Goal: Task Accomplishment & Management: Manage account settings

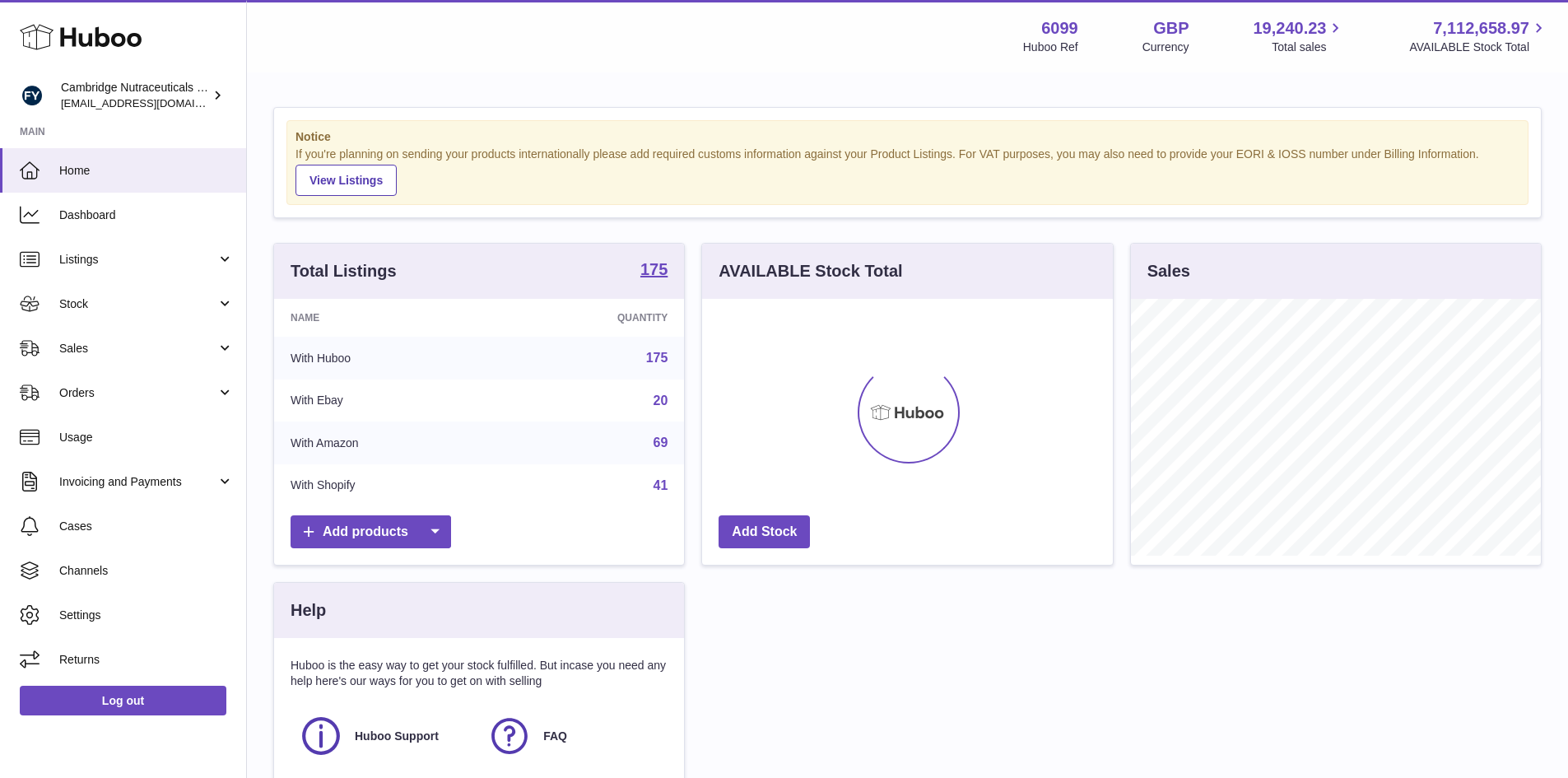
scroll to position [257, 411]
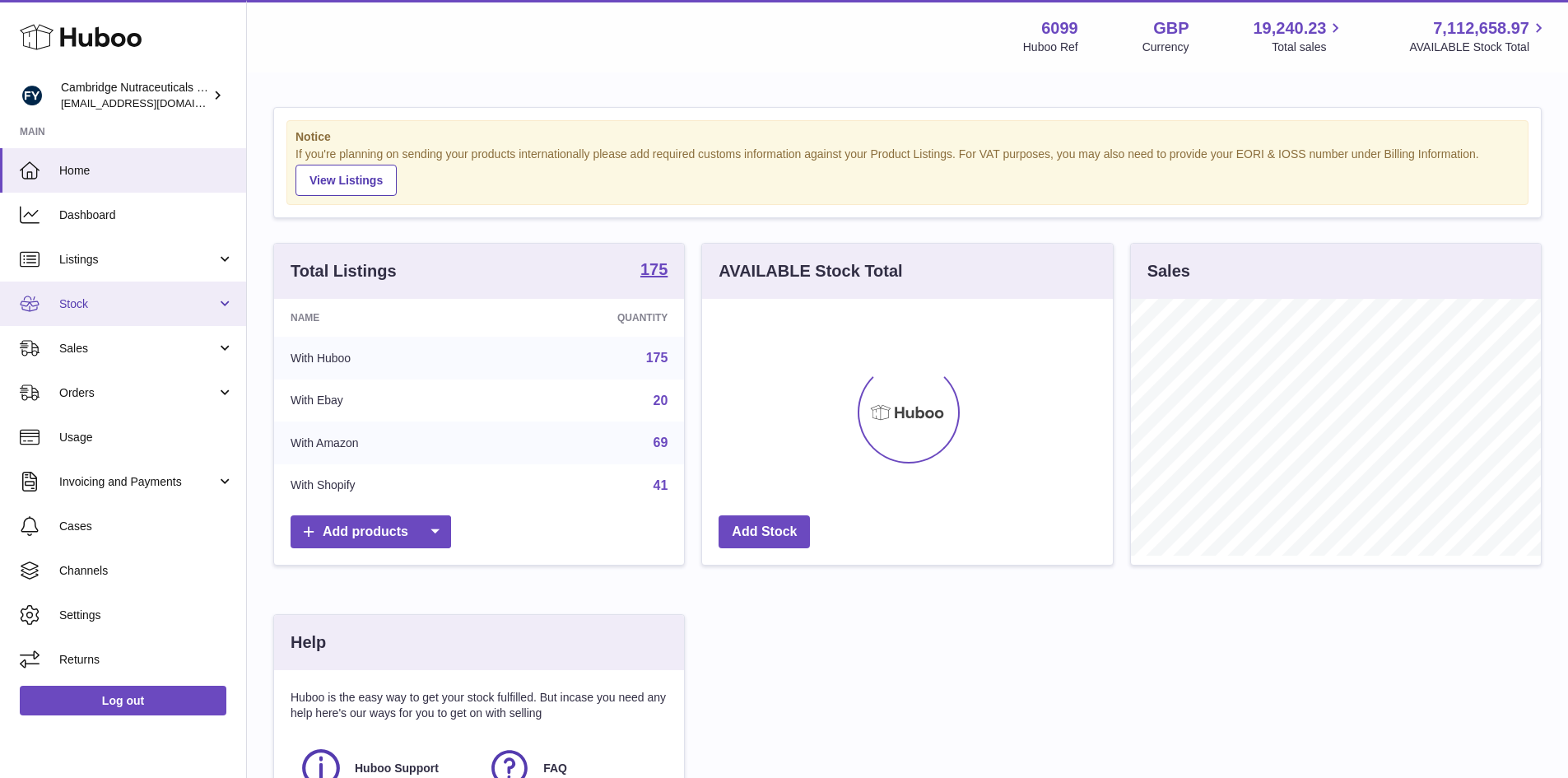
click at [84, 304] on span "Stock" at bounding box center [138, 305] width 158 height 16
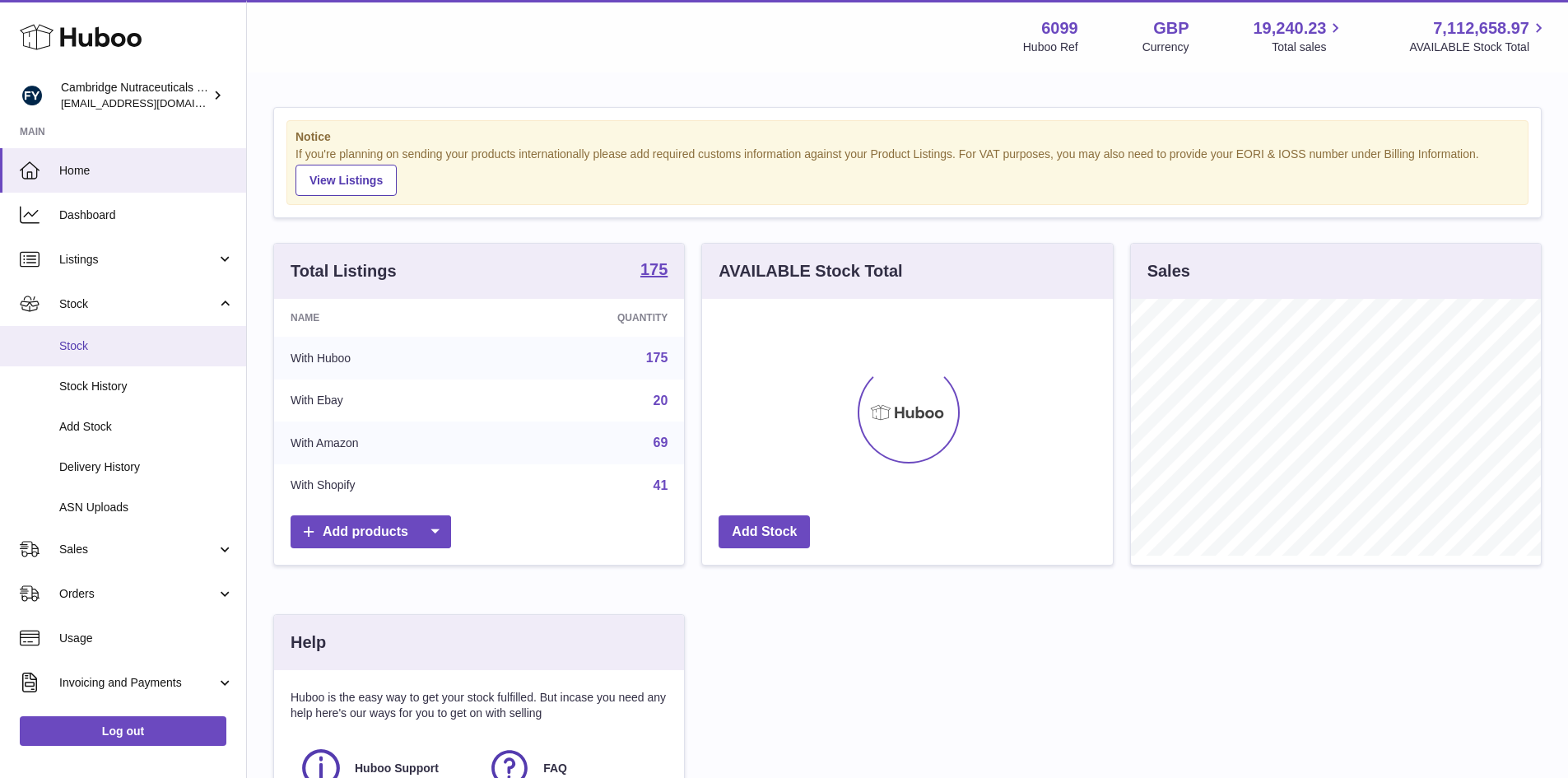
click at [58, 342] on link "Stock" at bounding box center [123, 346] width 246 height 40
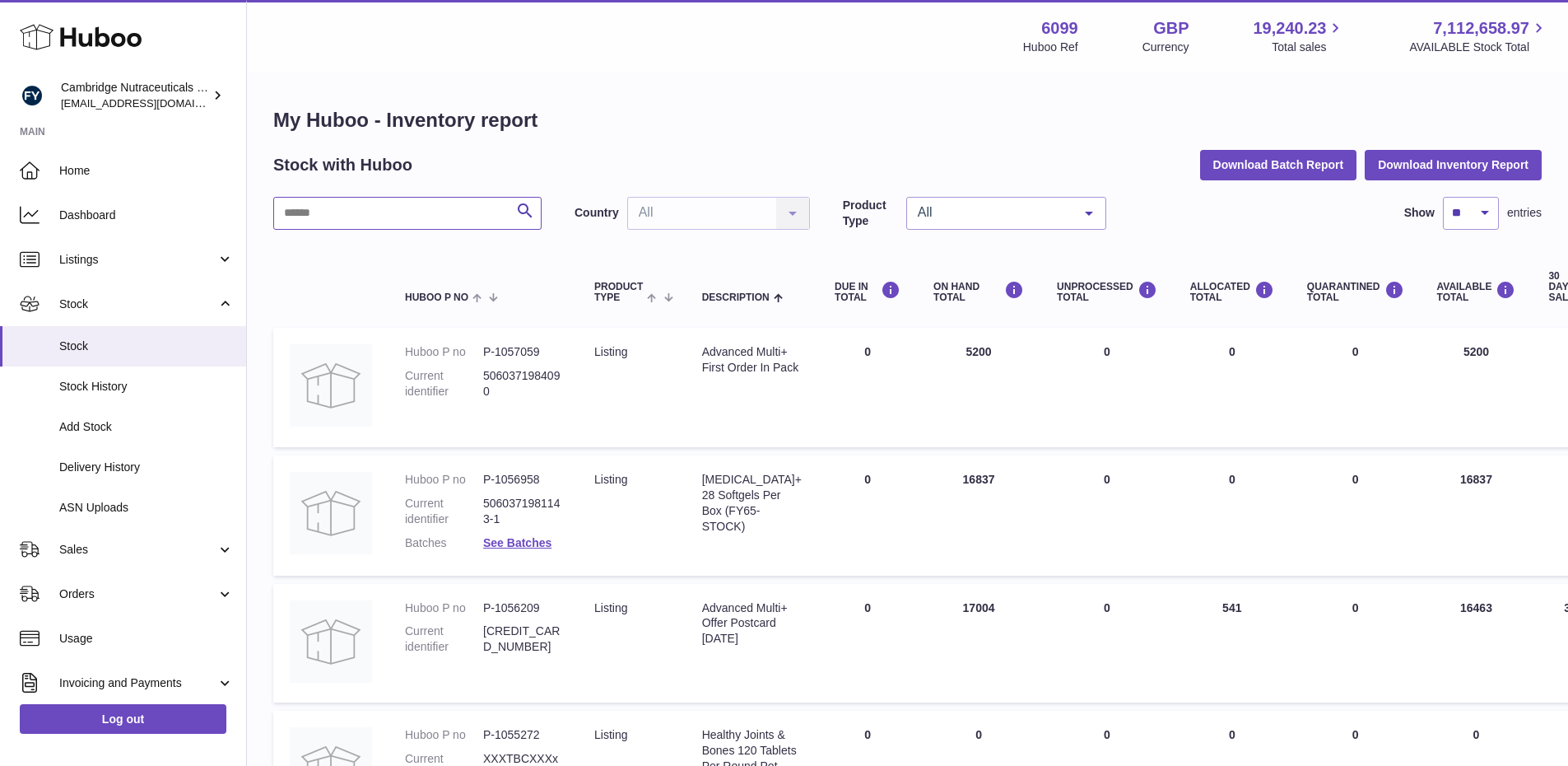
click at [321, 213] on input "text" at bounding box center [407, 213] width 268 height 33
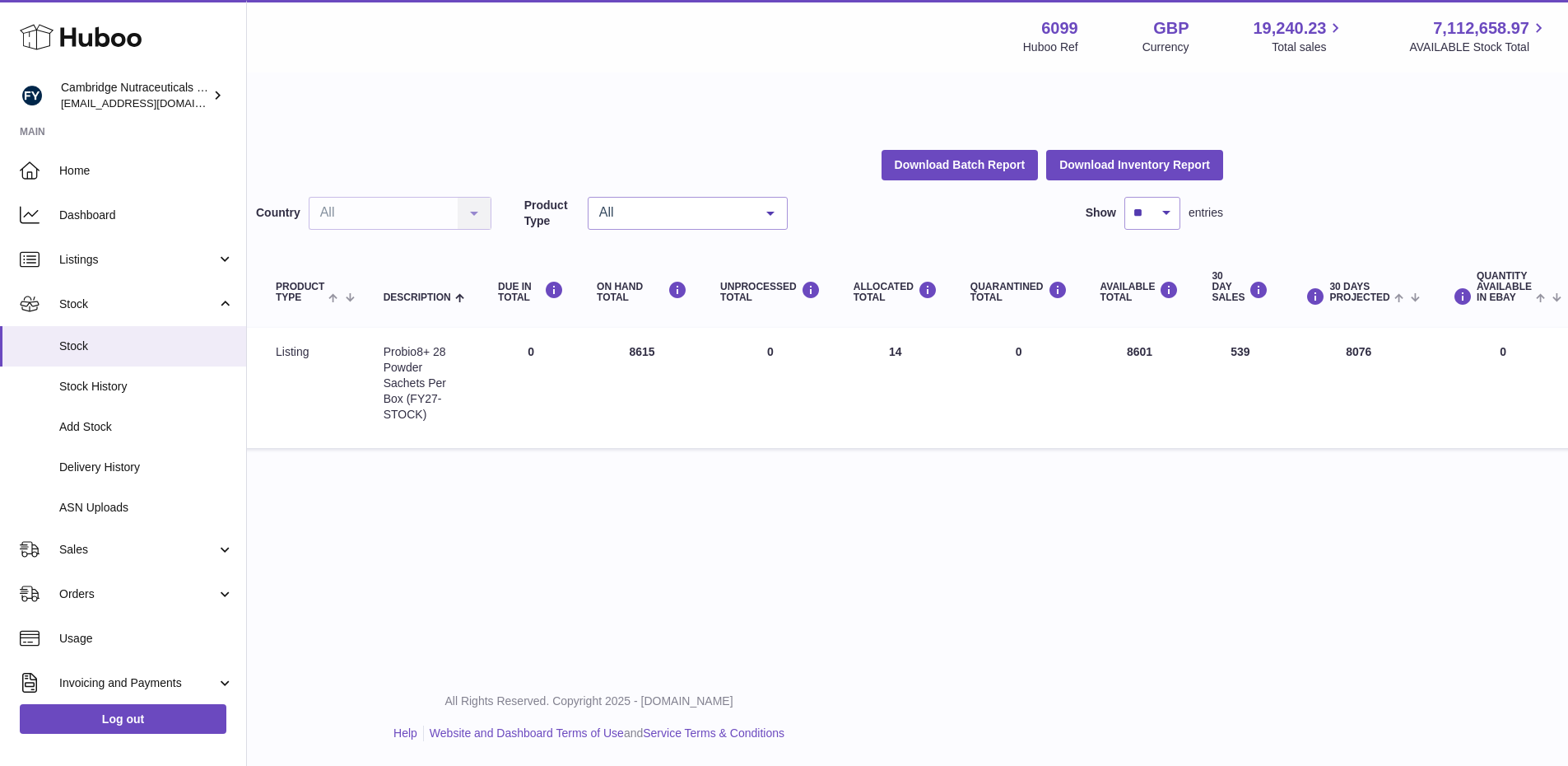
scroll to position [0, 385]
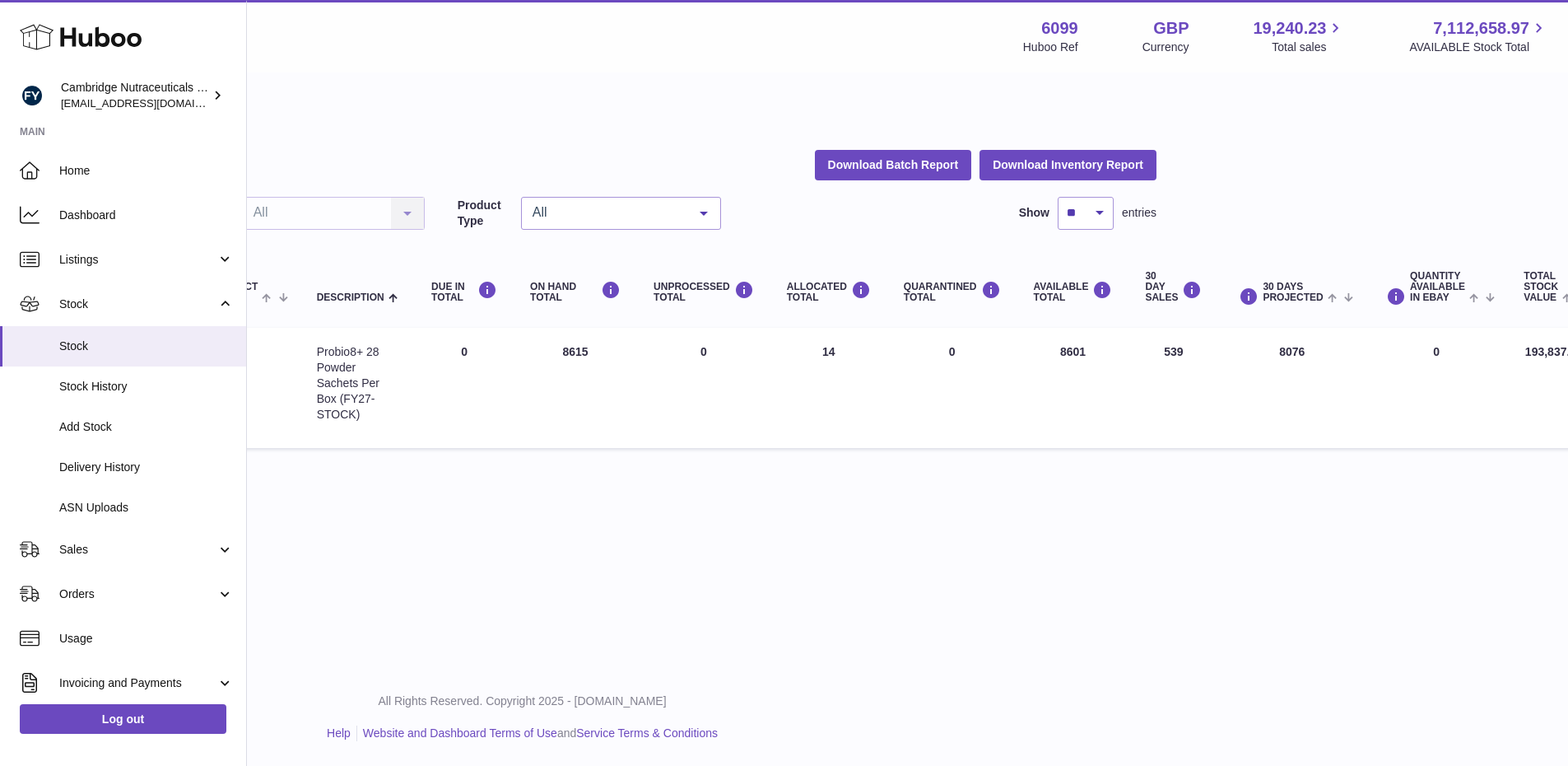
type input "****"
